Goal: Task Accomplishment & Management: Manage account settings

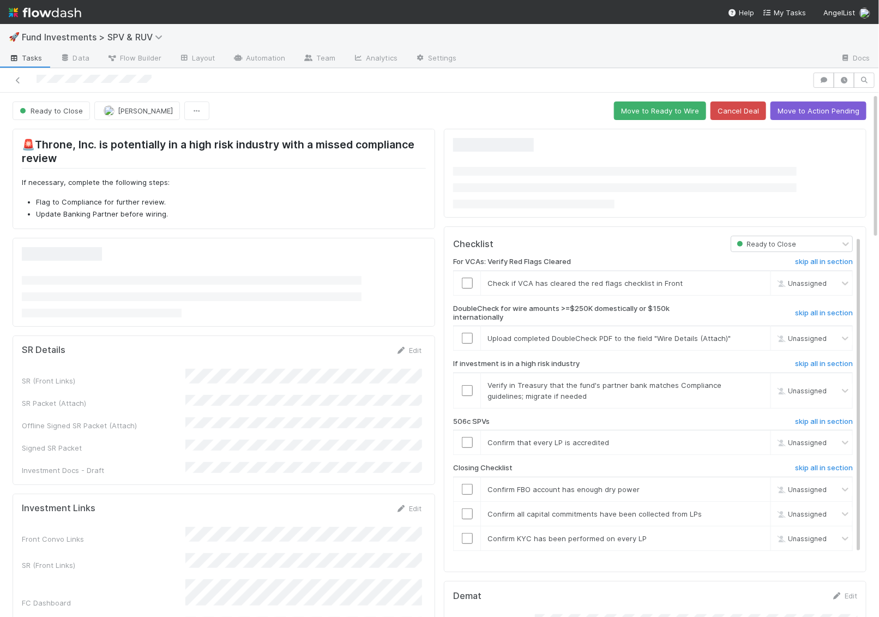
click at [48, 9] on img at bounding box center [45, 12] width 73 height 19
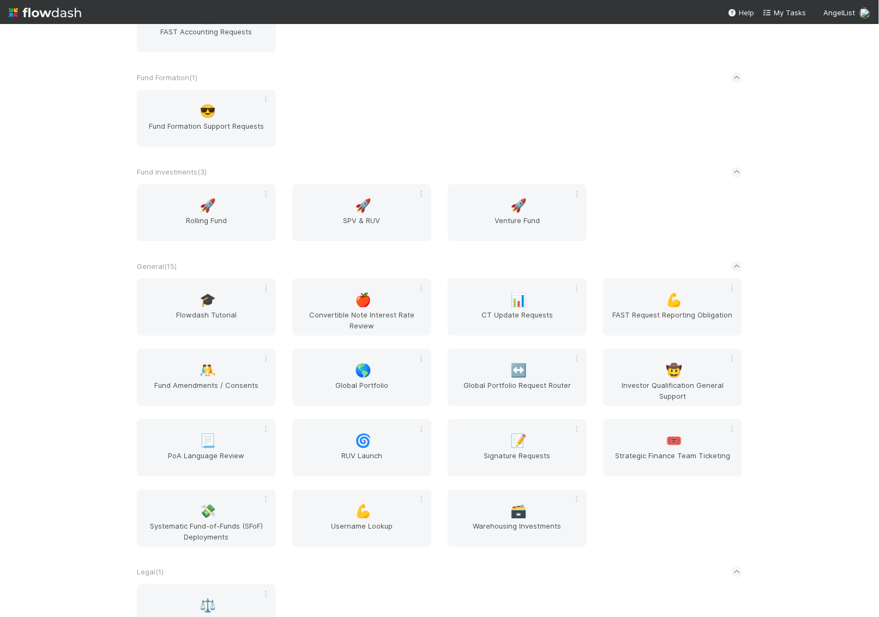
scroll to position [963, 0]
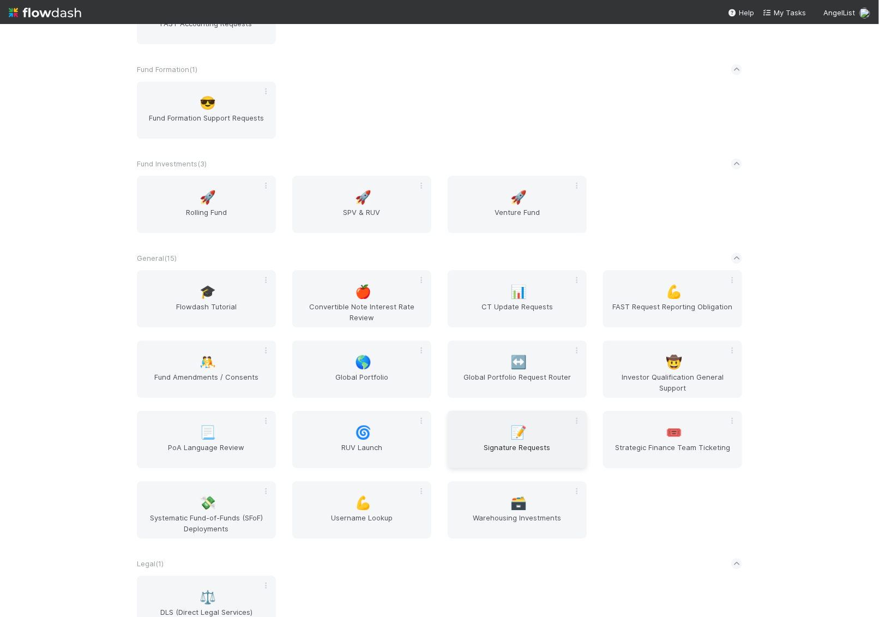
click at [524, 446] on span "Signature Requests" at bounding box center [517, 453] width 130 height 22
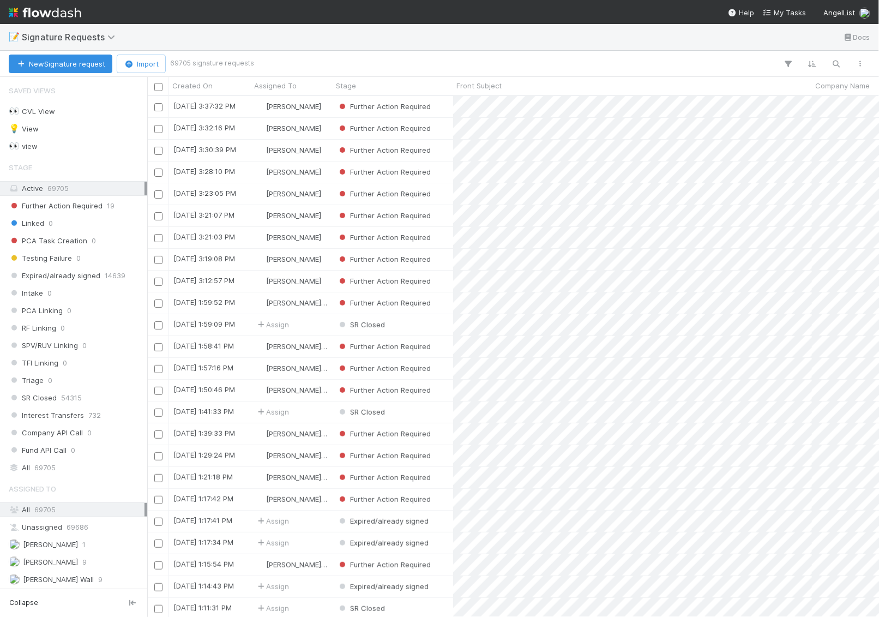
scroll to position [521, 732]
click at [70, 573] on div "[PERSON_NAME] Wall 9" at bounding box center [77, 579] width 136 height 14
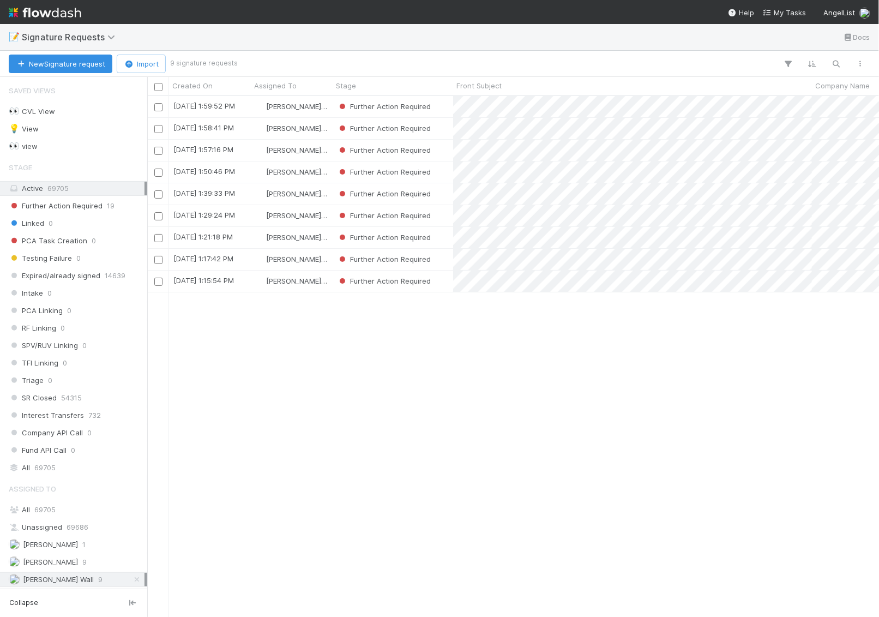
scroll to position [521, 732]
click at [155, 170] on input "checkbox" at bounding box center [158, 172] width 8 height 8
click at [158, 259] on input "checkbox" at bounding box center [158, 260] width 8 height 8
click at [158, 281] on input "checkbox" at bounding box center [158, 281] width 8 height 8
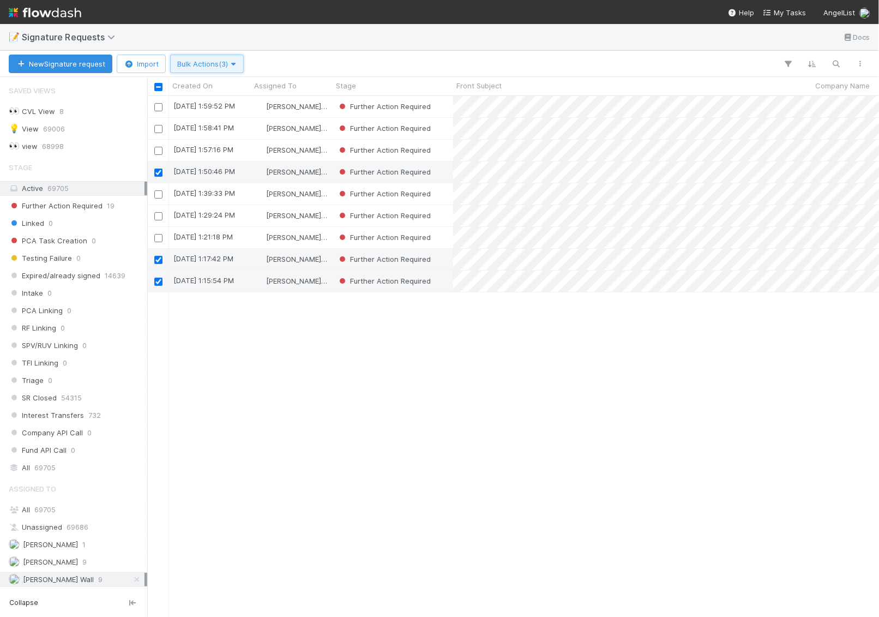
click at [207, 62] on span "Bulk Actions (3)" at bounding box center [206, 63] width 59 height 9
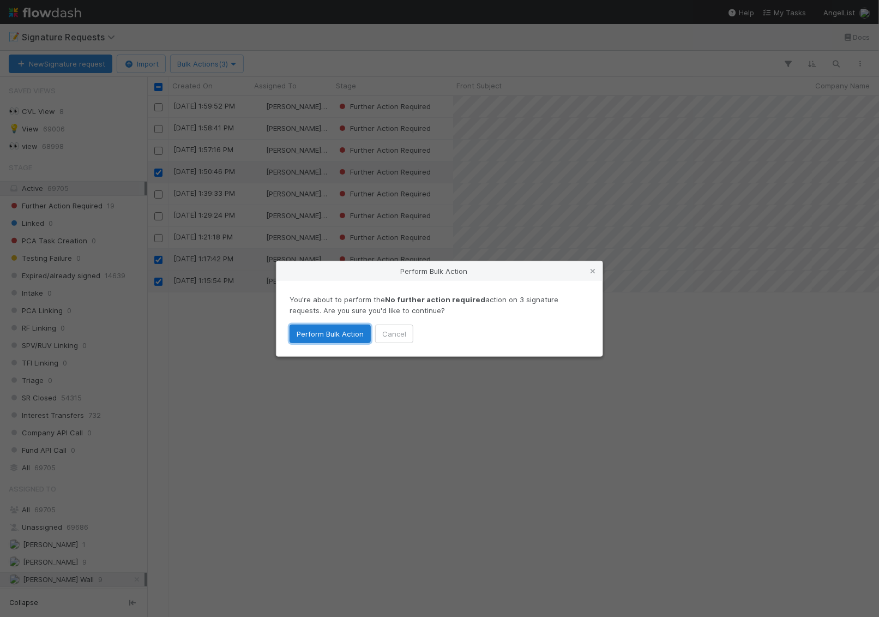
click at [333, 332] on button "Perform Bulk Action" at bounding box center [329, 333] width 81 height 19
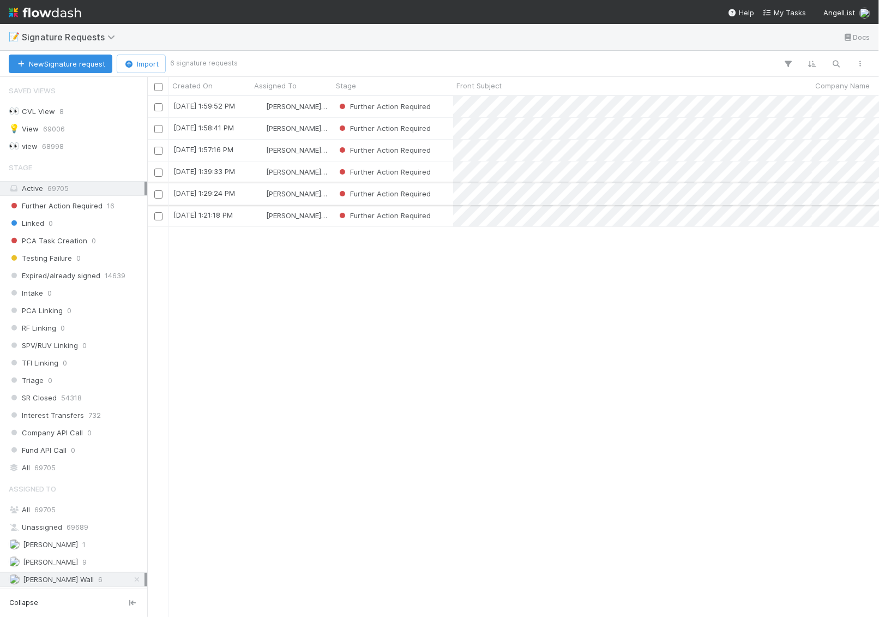
click at [158, 194] on input "checkbox" at bounding box center [158, 194] width 8 height 8
click at [159, 217] on input "checkbox" at bounding box center [158, 216] width 8 height 8
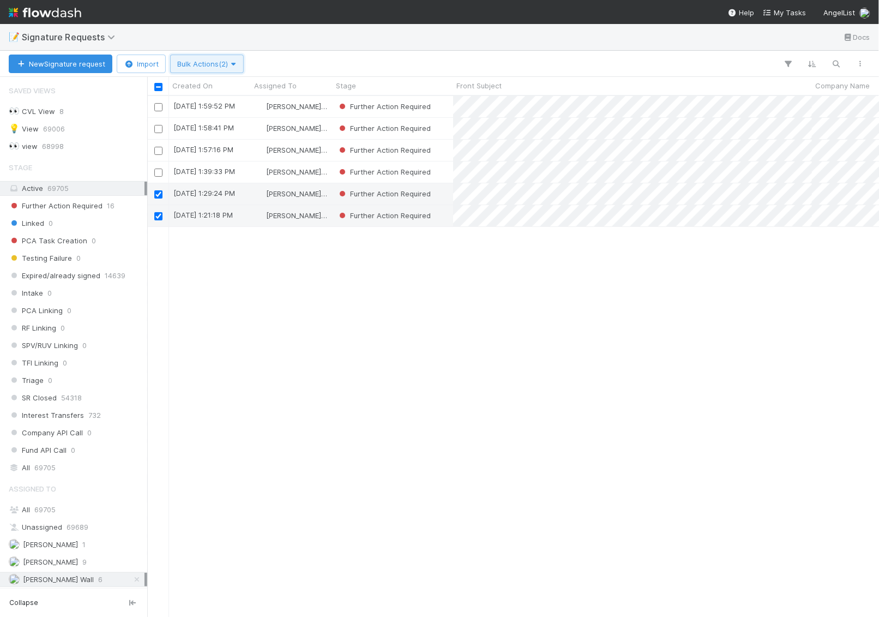
click at [199, 61] on span "Bulk Actions (2)" at bounding box center [206, 63] width 59 height 9
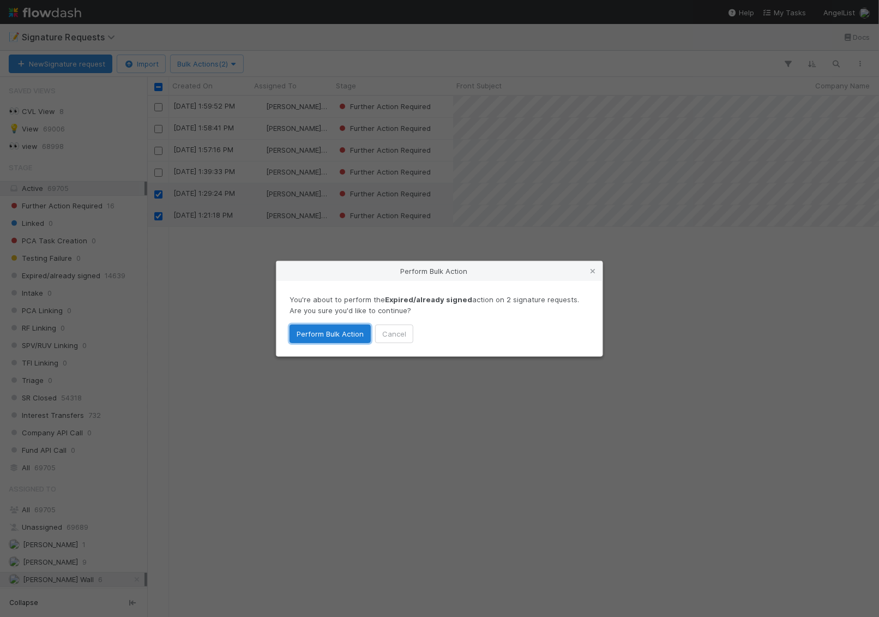
click at [317, 331] on button "Perform Bulk Action" at bounding box center [329, 333] width 81 height 19
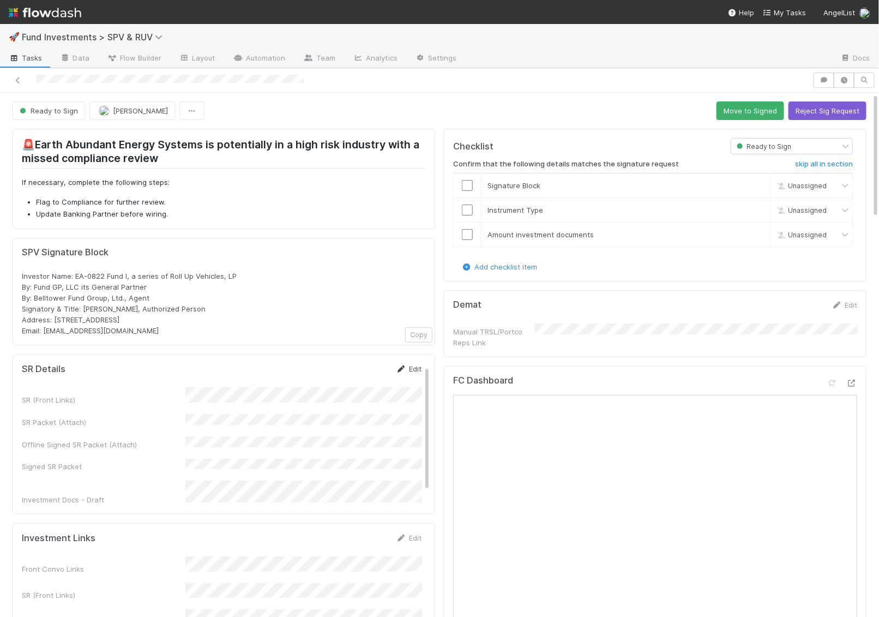
click at [408, 364] on link "Edit" at bounding box center [409, 368] width 26 height 9
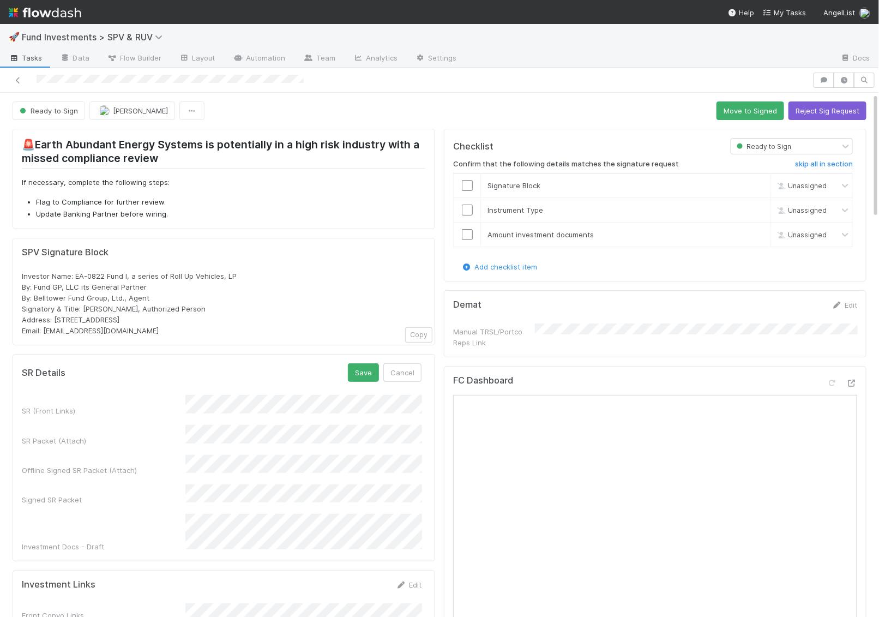
click at [112, 387] on form "SR Details Save Cancel SR (Front Links) SR Packet (Attach) Offline Signed SR Pa…" at bounding box center [222, 457] width 400 height 189
click at [351, 364] on button "Save" at bounding box center [363, 372] width 31 height 19
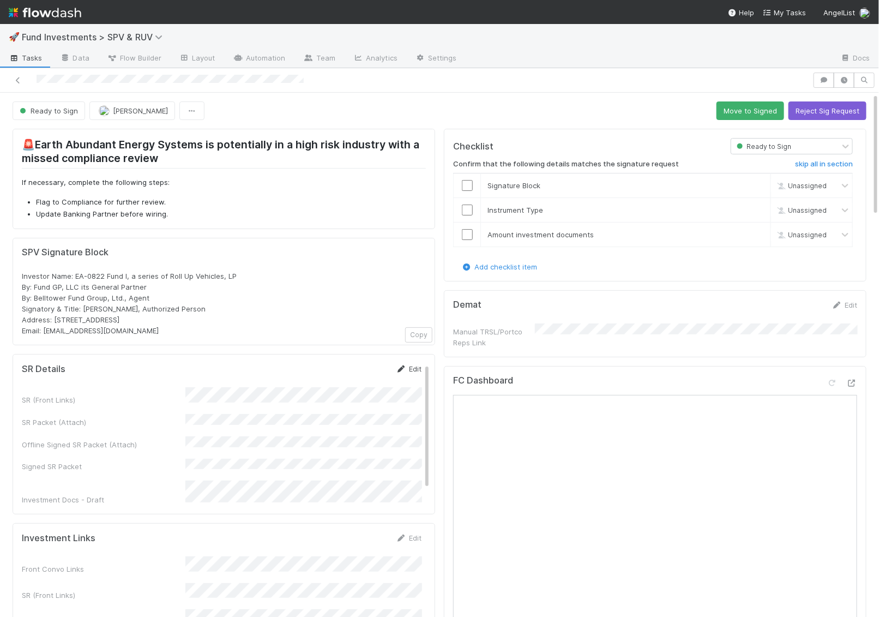
click at [406, 366] on icon at bounding box center [401, 368] width 11 height 7
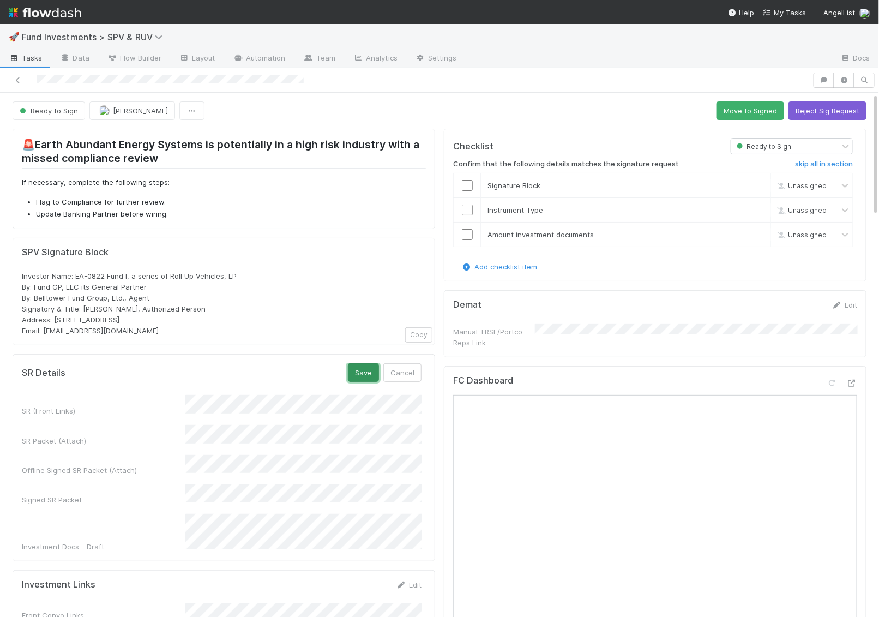
click at [363, 370] on button "Save" at bounding box center [363, 372] width 31 height 19
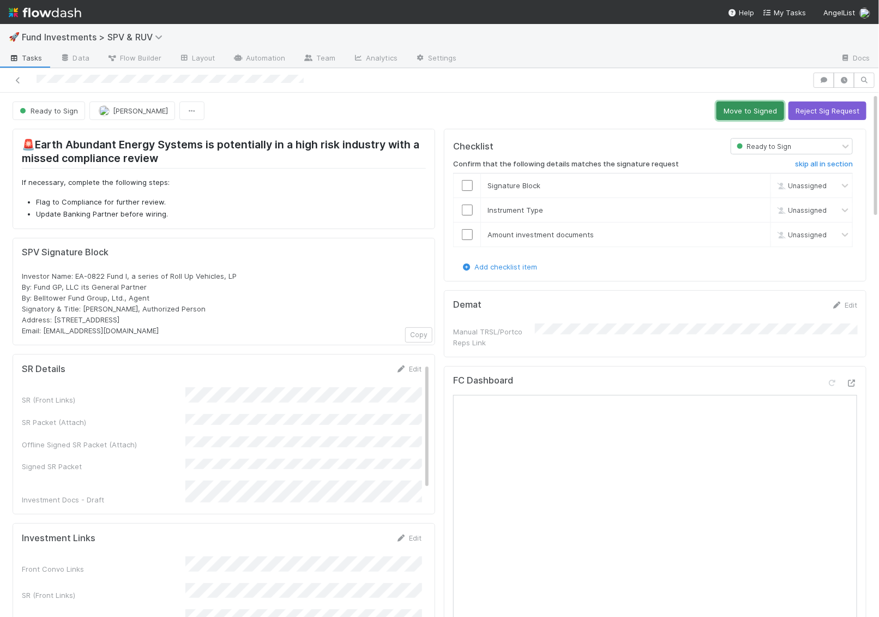
click at [738, 103] on button "Move to Signed" at bounding box center [750, 110] width 68 height 19
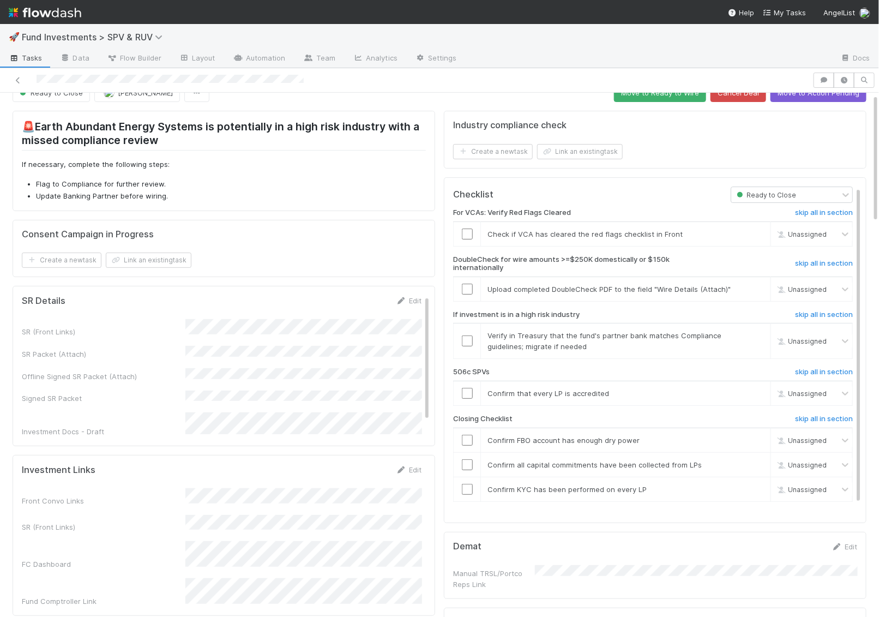
scroll to position [15, 0]
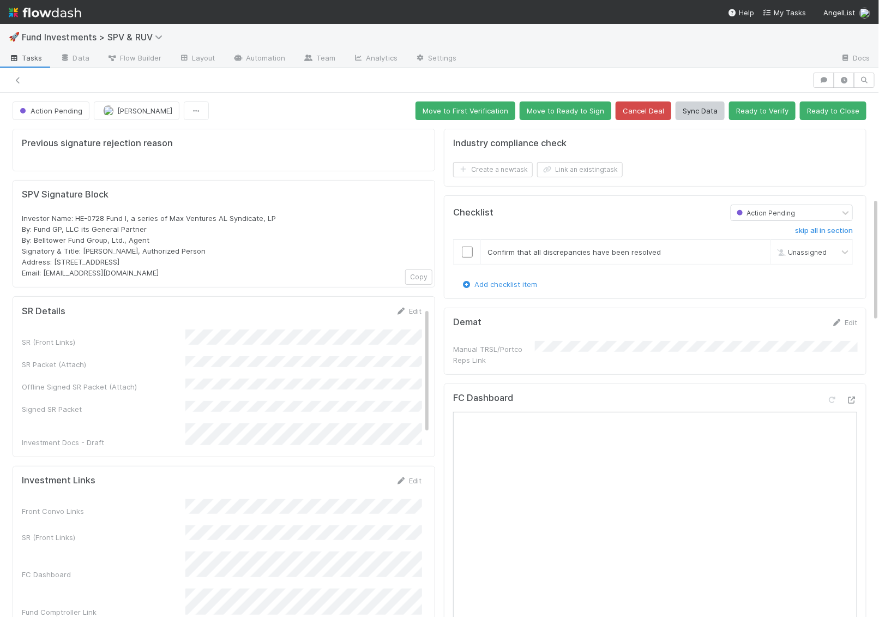
scroll to position [2, 0]
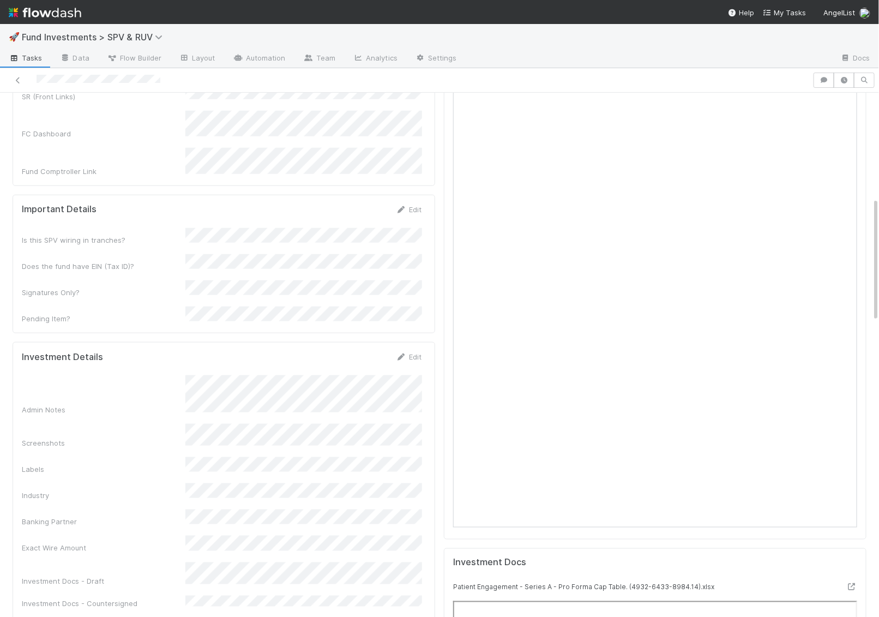
click at [46, 15] on img at bounding box center [45, 12] width 73 height 19
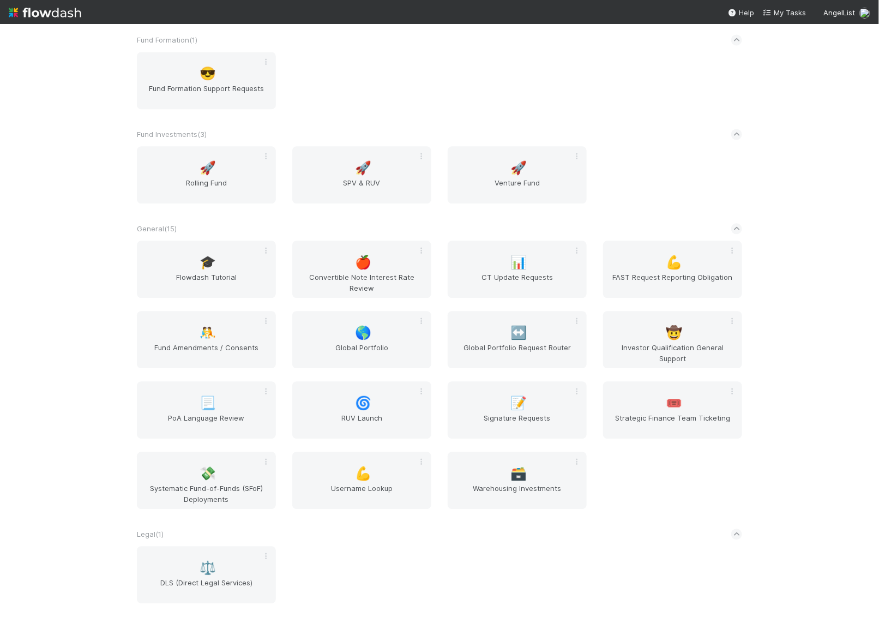
scroll to position [1051, 0]
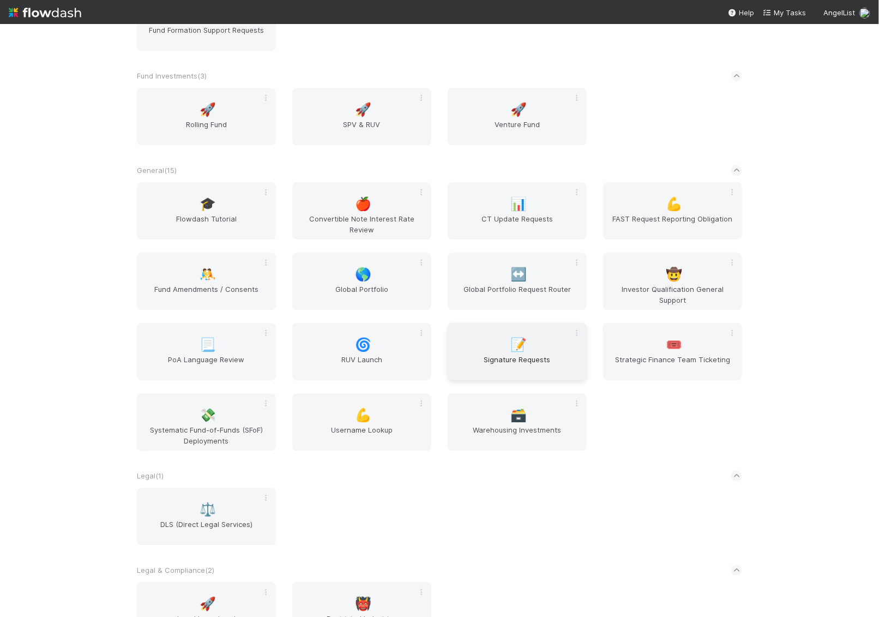
click at [508, 360] on span "Signature Requests" at bounding box center [517, 365] width 130 height 22
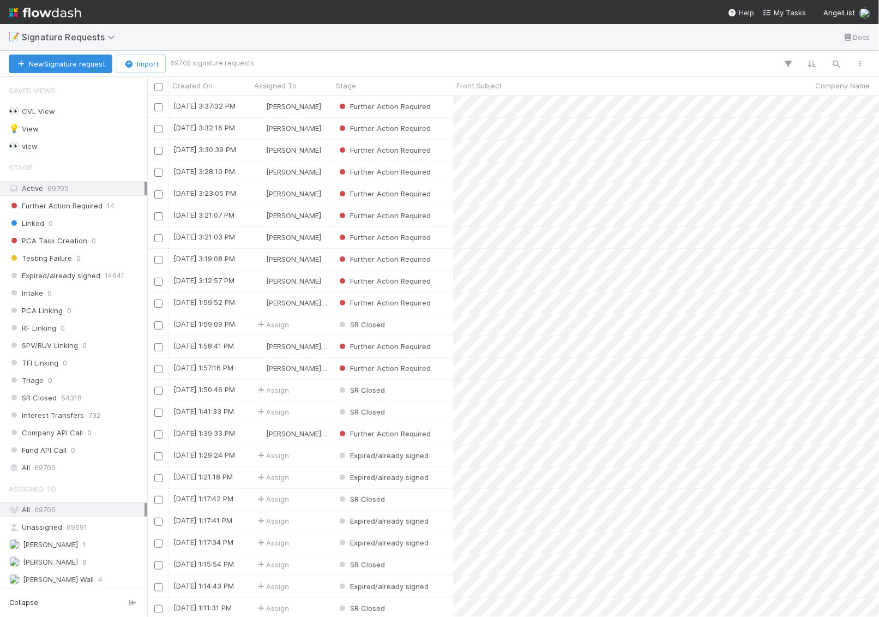
scroll to position [521, 732]
click at [52, 575] on span "[PERSON_NAME] Wall" at bounding box center [58, 579] width 71 height 9
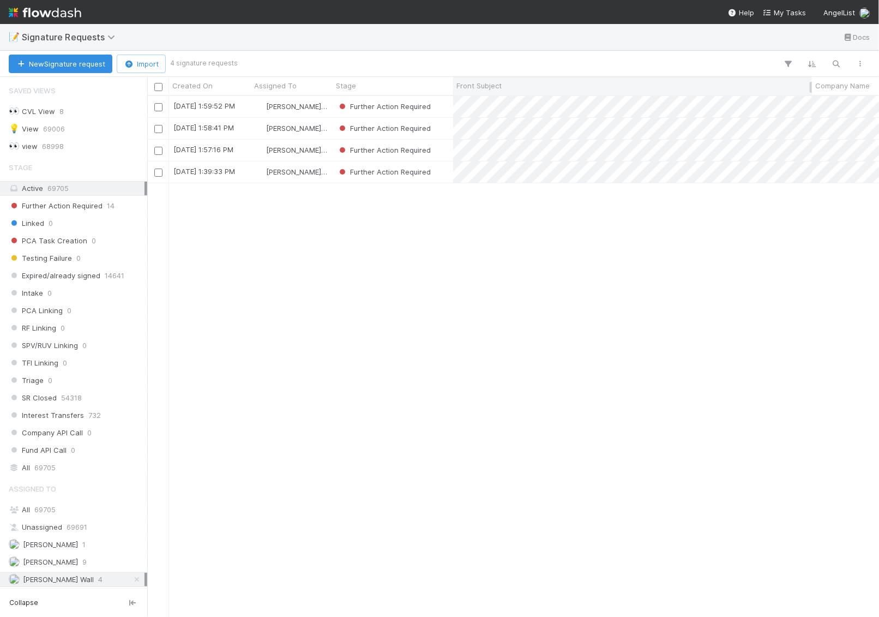
scroll to position [521, 732]
